Goal: Information Seeking & Learning: Check status

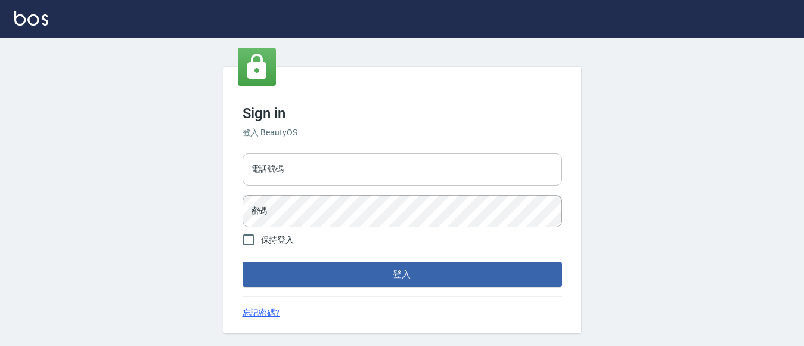
click at [325, 166] on input "電話號碼" at bounding box center [402, 169] width 319 height 32
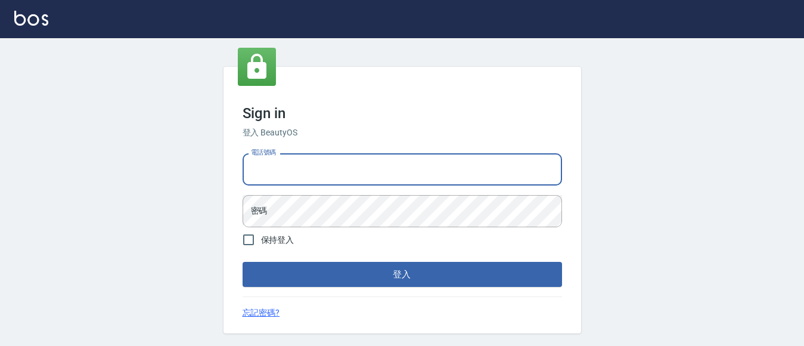
click at [321, 177] on input "電話號碼" at bounding box center [402, 169] width 319 height 32
click at [328, 167] on input "電話號碼" at bounding box center [402, 169] width 319 height 32
type input "7320483"
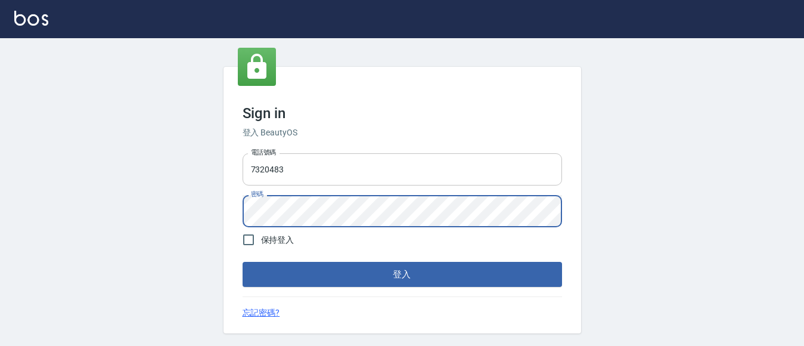
click at [243, 262] on button "登入" at bounding box center [402, 274] width 319 height 25
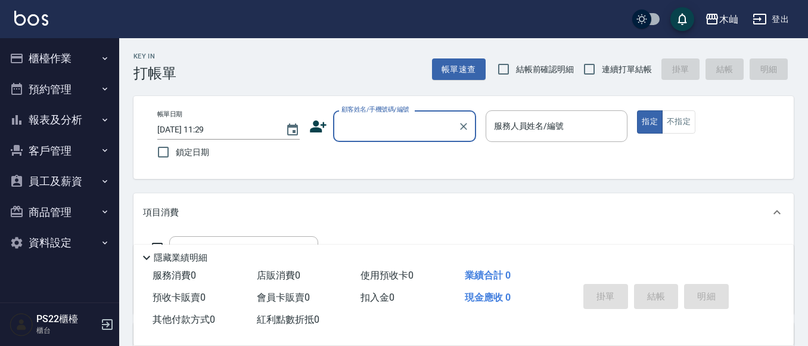
click at [82, 115] on button "報表及分析" at bounding box center [60, 119] width 110 height 31
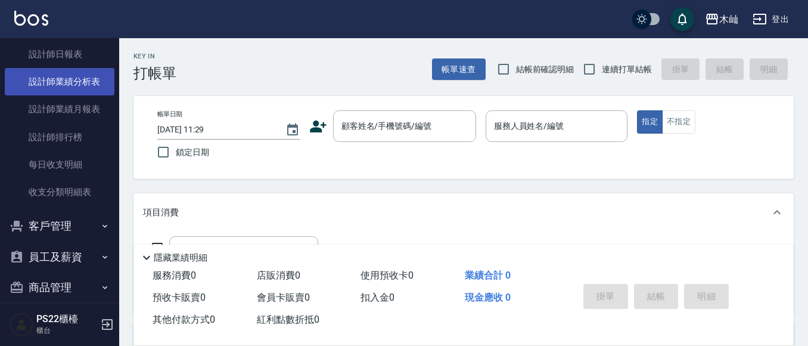
scroll to position [238, 0]
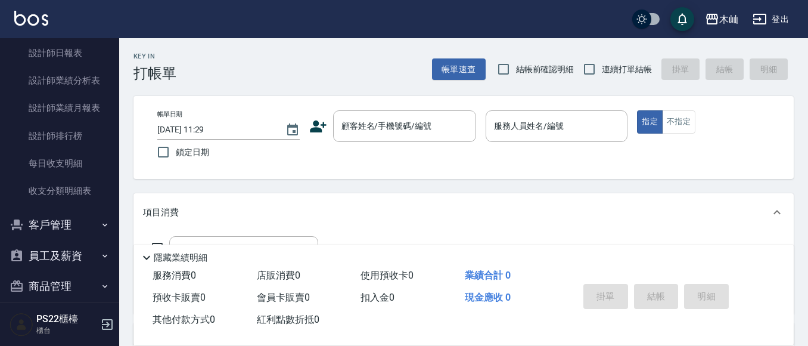
click at [61, 226] on button "客戶管理" at bounding box center [60, 224] width 110 height 31
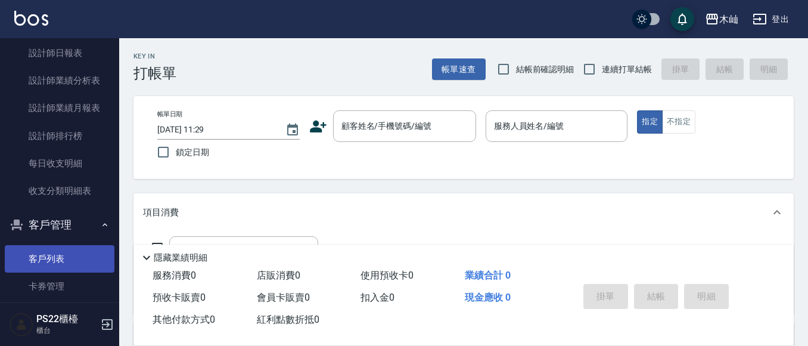
drag, startPoint x: 50, startPoint y: 254, endPoint x: 39, endPoint y: 247, distance: 12.9
click at [49, 253] on link "客戶列表" at bounding box center [60, 258] width 110 height 27
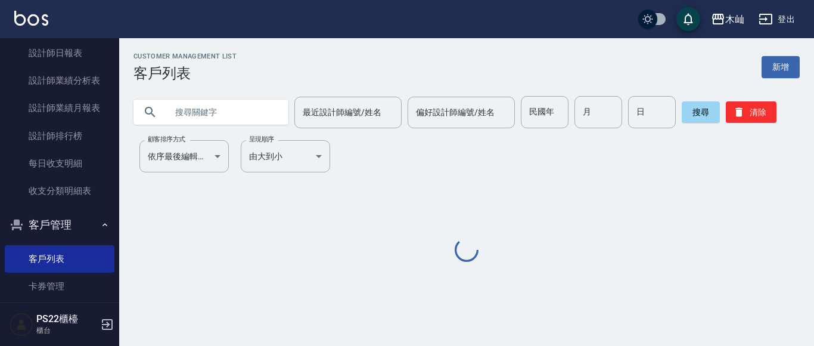
click at [244, 123] on input "text" at bounding box center [223, 112] width 112 height 32
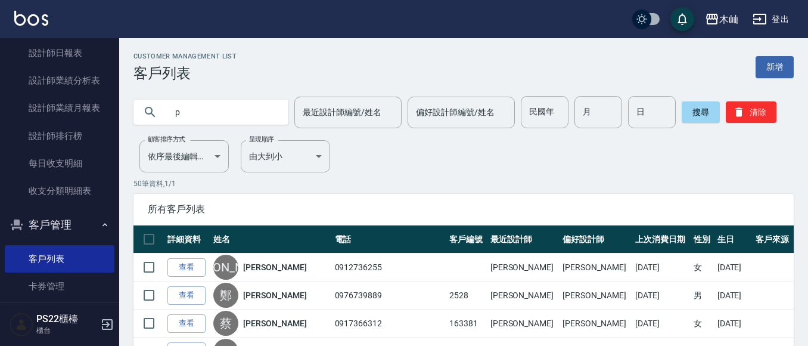
type input "p"
type input "[PERSON_NAME]"
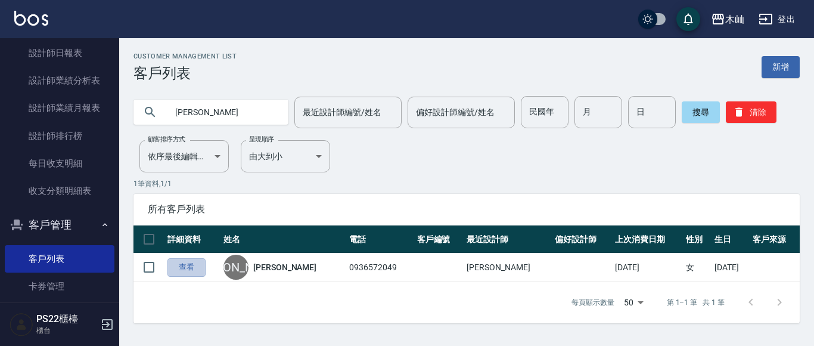
click at [190, 268] on link "查看" at bounding box center [186, 267] width 38 height 18
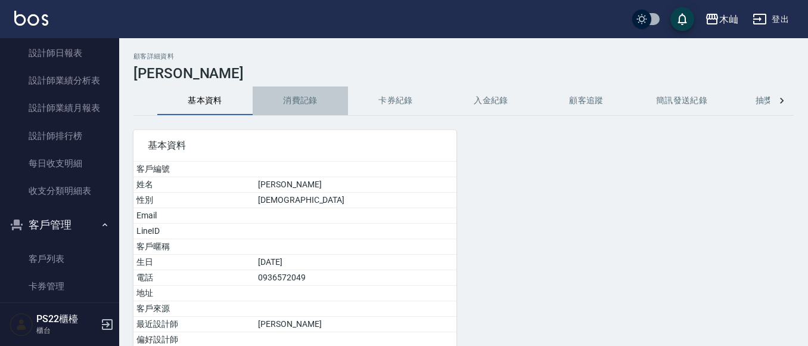
click at [309, 103] on button "消費記錄" at bounding box center [300, 100] width 95 height 29
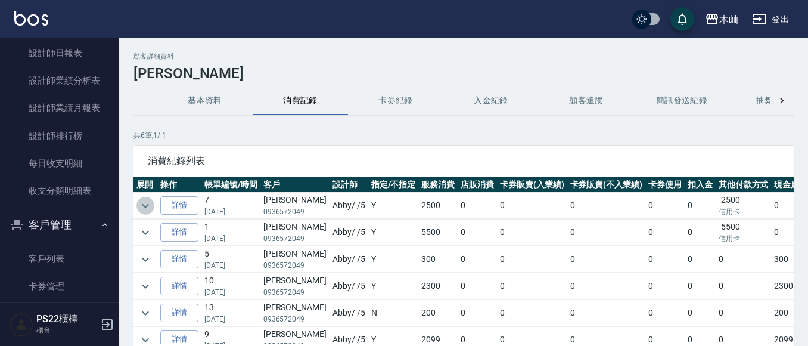
click at [144, 204] on icon "expand row" at bounding box center [145, 205] width 14 height 14
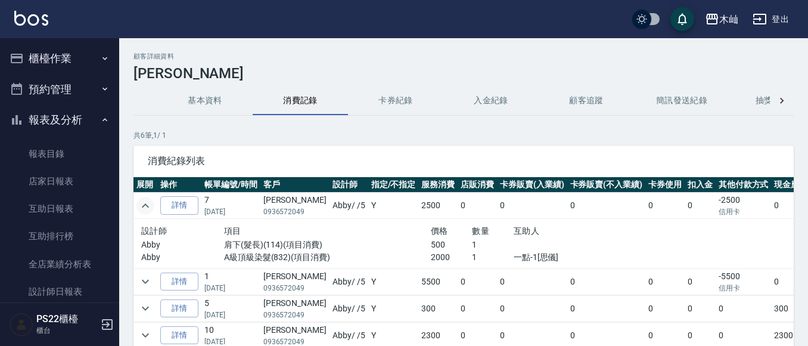
click at [55, 56] on button "櫃檯作業" at bounding box center [60, 58] width 110 height 31
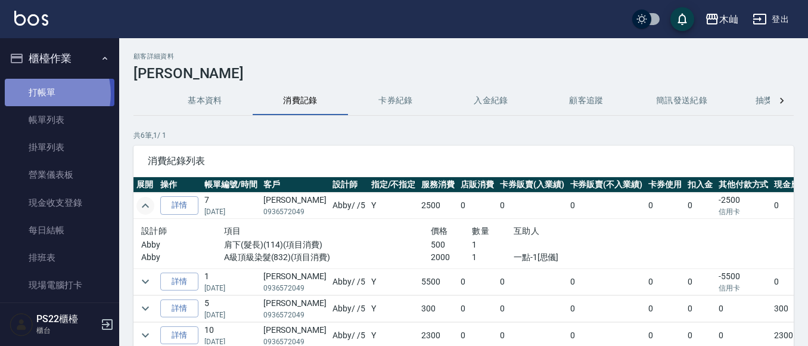
click at [46, 94] on link "打帳單" at bounding box center [60, 92] width 110 height 27
